Goal: Browse casually

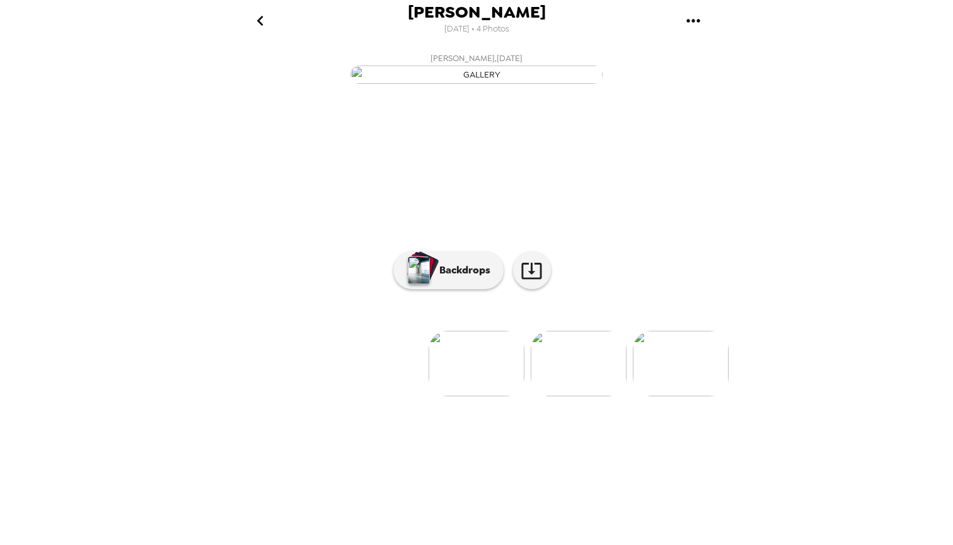
click at [586, 396] on img at bounding box center [578, 364] width 96 height 66
click at [392, 396] on img at bounding box center [376, 364] width 96 height 66
click at [671, 396] on img at bounding box center [680, 364] width 96 height 66
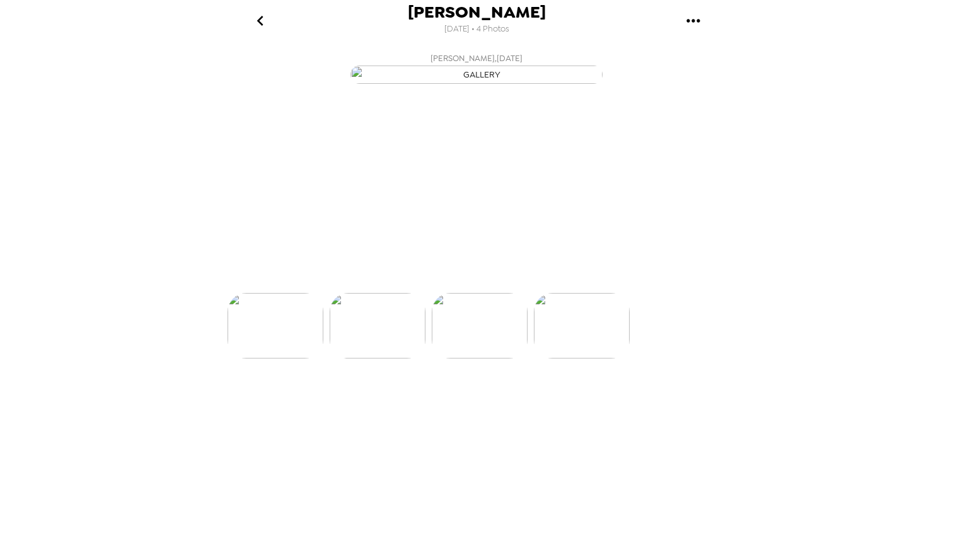
scroll to position [0, 202]
click at [596, 396] on img at bounding box center [580, 364] width 96 height 66
click at [584, 396] on li at bounding box center [581, 364] width 96 height 66
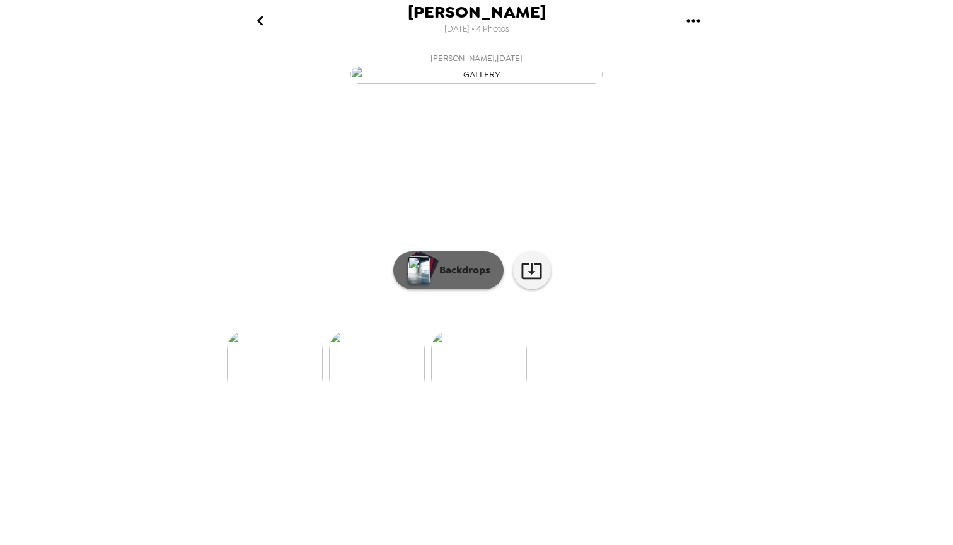
click at [481, 289] on button "Backdrops" at bounding box center [448, 270] width 110 height 38
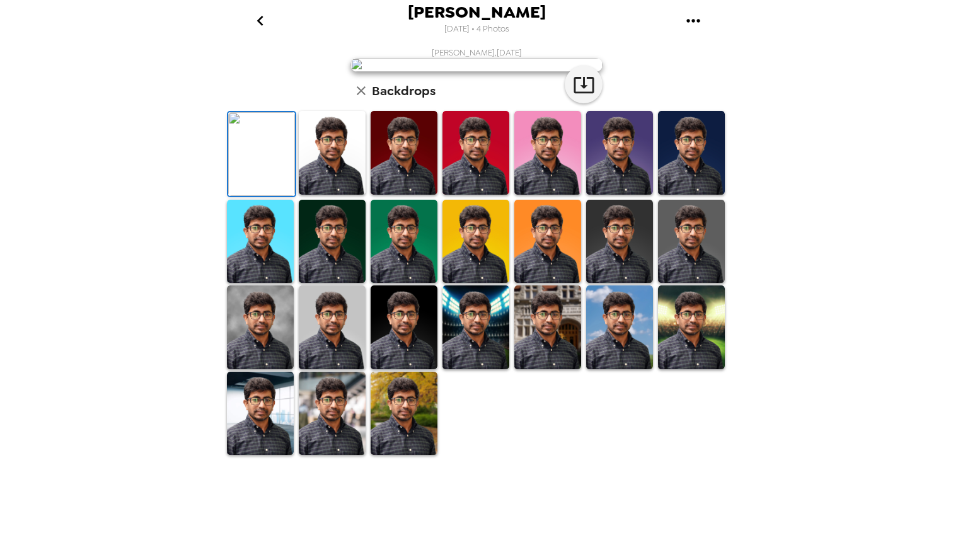
click at [538, 369] on img at bounding box center [547, 327] width 67 height 84
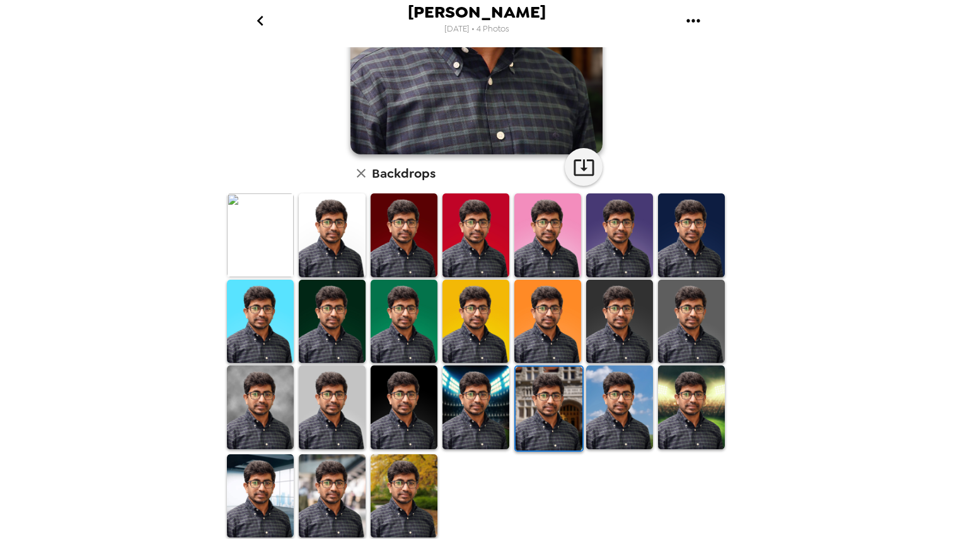
scroll to position [219, 0]
click at [392, 493] on img at bounding box center [403, 496] width 67 height 84
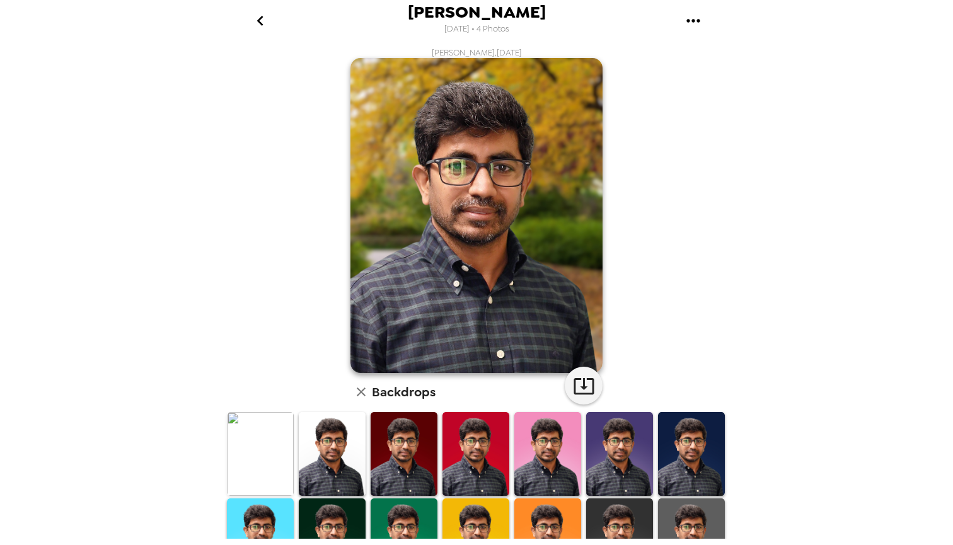
scroll to position [0, 0]
click at [290, 461] on img at bounding box center [260, 454] width 67 height 84
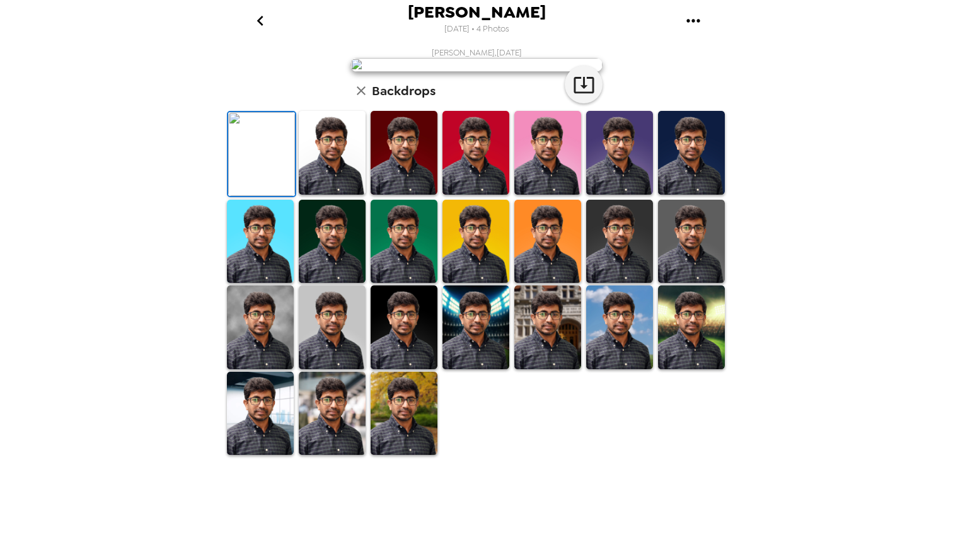
click at [680, 195] on img at bounding box center [691, 153] width 67 height 84
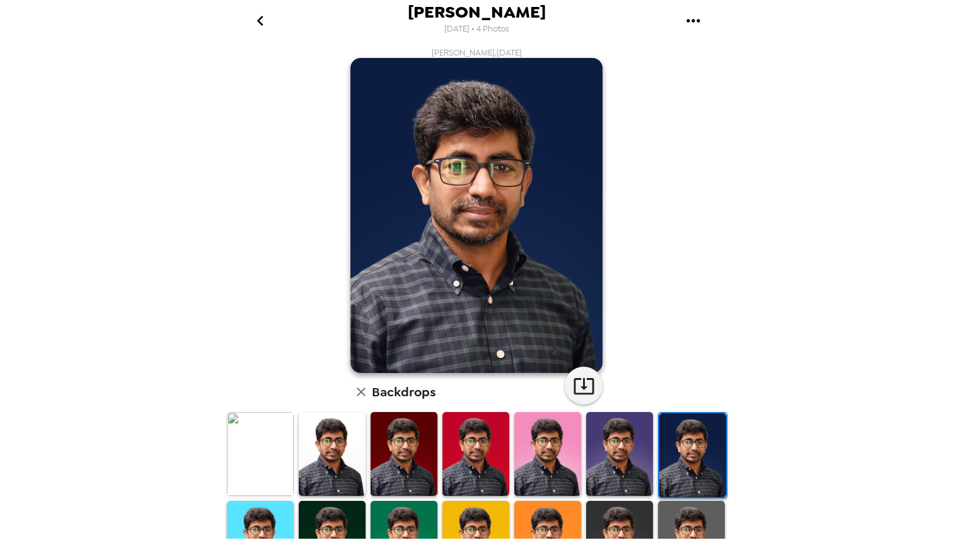
click at [361, 392] on icon "button" at bounding box center [361, 391] width 9 height 9
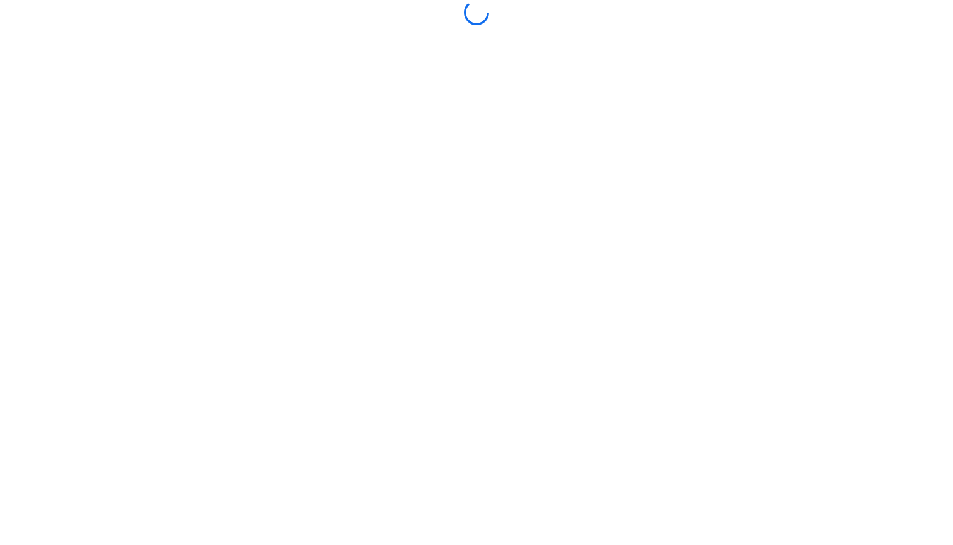
scroll to position [-1, 0]
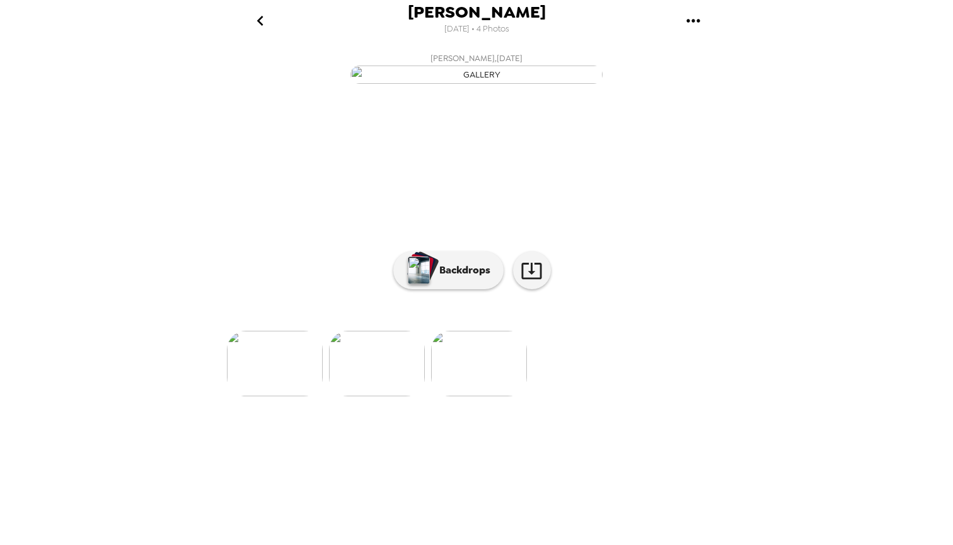
click at [272, 396] on img at bounding box center [275, 364] width 96 height 66
click at [671, 396] on img at bounding box center [682, 364] width 96 height 66
click at [295, 396] on img at bounding box center [275, 364] width 96 height 66
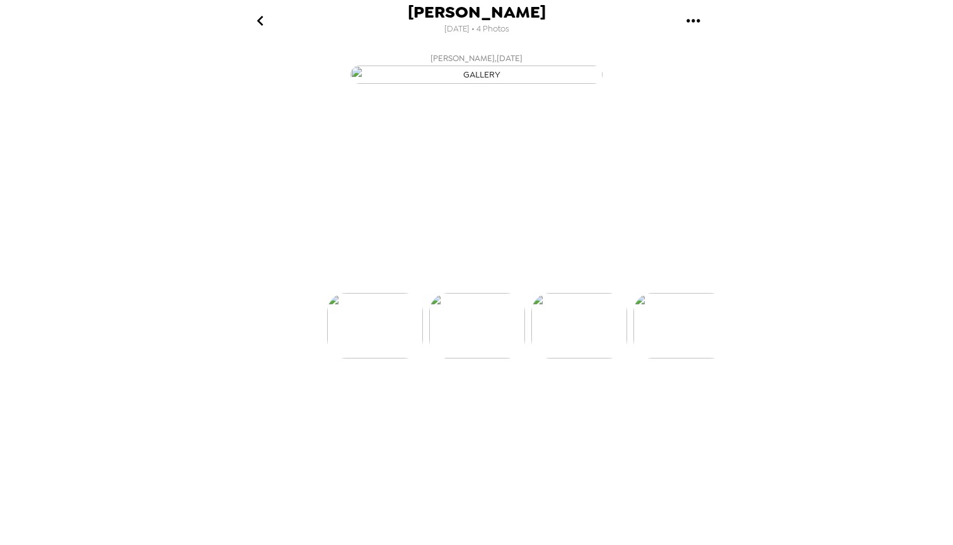
scroll to position [0, 101]
click at [386, 396] on img at bounding box center [376, 364] width 96 height 66
click at [537, 282] on icon at bounding box center [531, 271] width 22 height 22
click at [594, 396] on img at bounding box center [578, 364] width 96 height 66
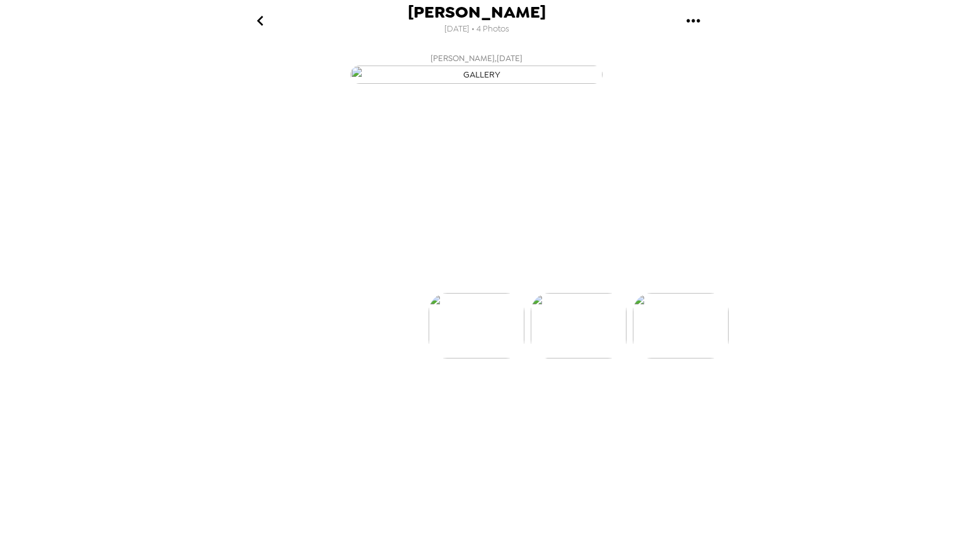
scroll to position [0, 101]
click at [527, 282] on icon at bounding box center [531, 271] width 22 height 22
